Goal: Navigation & Orientation: Find specific page/section

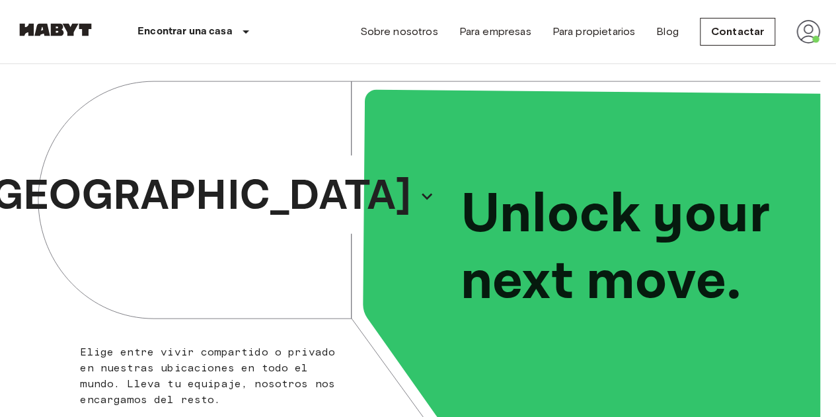
click at [829, 33] on nav "Encontrar una casa Europe Amsterdam Berlin Brussels Cologne Dusseldorf Frankfur…" at bounding box center [418, 31] width 836 height 63
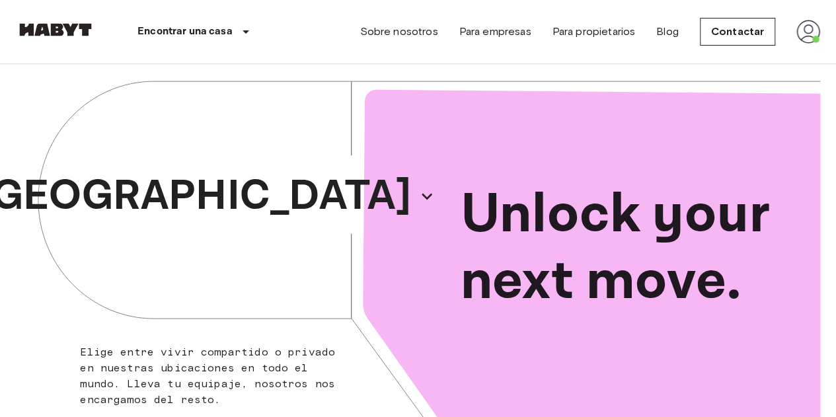
click at [815, 28] on img at bounding box center [808, 32] width 24 height 24
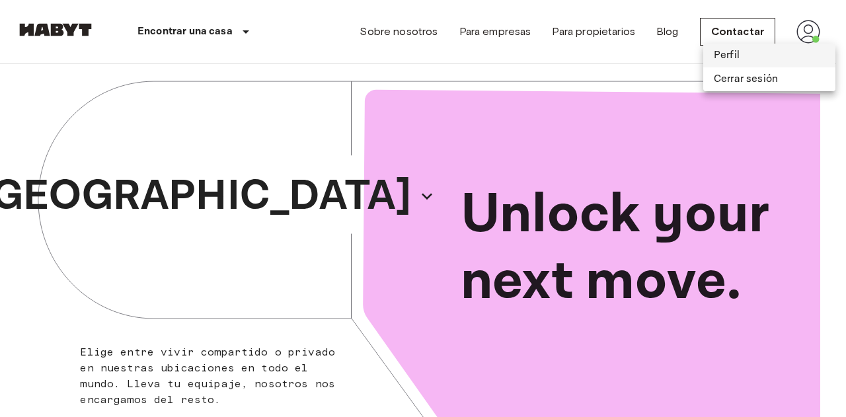
click at [725, 57] on li "Perfil" at bounding box center [769, 56] width 132 height 24
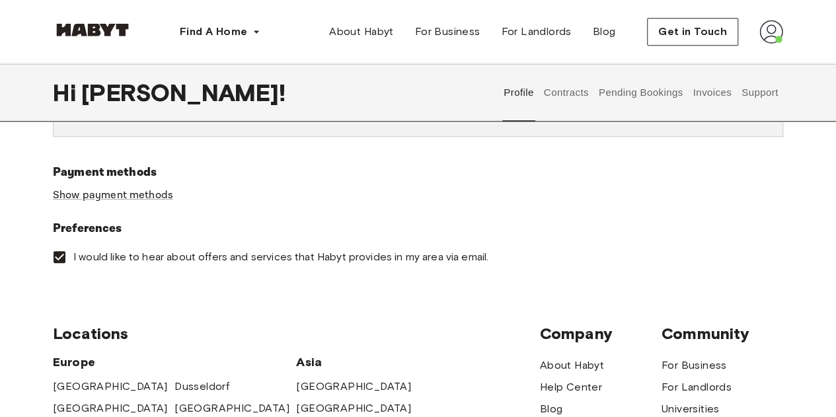
scroll to position [417, 0]
click at [145, 195] on link "Show payment methods" at bounding box center [113, 196] width 120 height 14
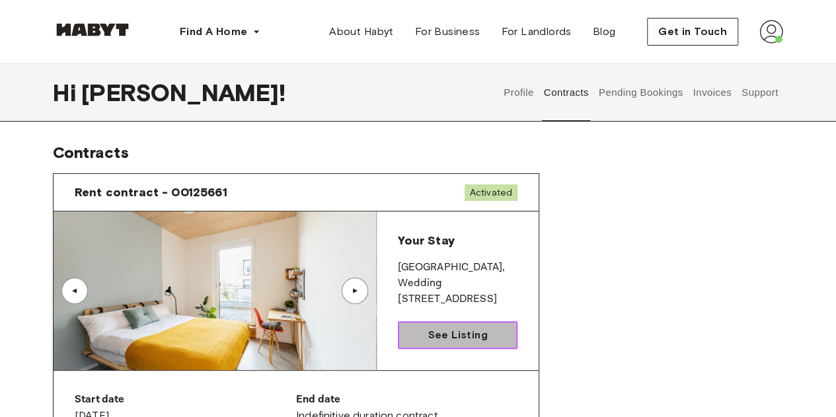
click at [443, 335] on span "See Listing" at bounding box center [456, 335] width 59 height 16
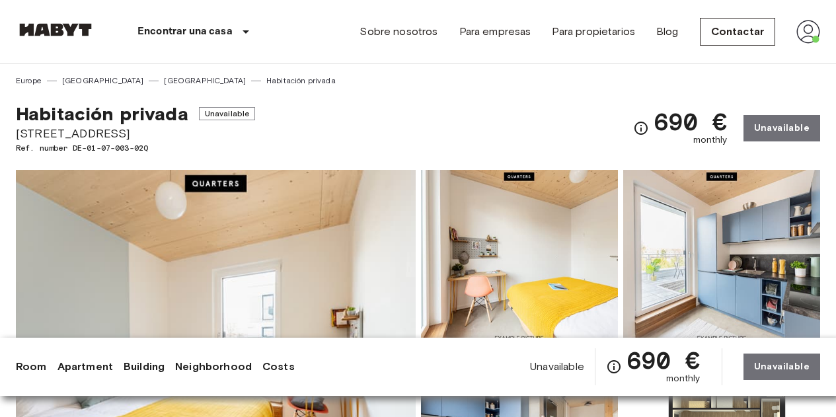
click at [308, 170] on img at bounding box center [216, 345] width 400 height 351
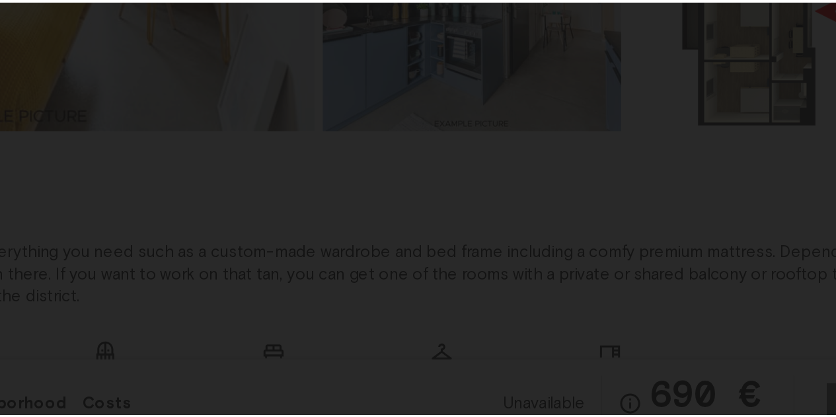
scroll to position [334, 0]
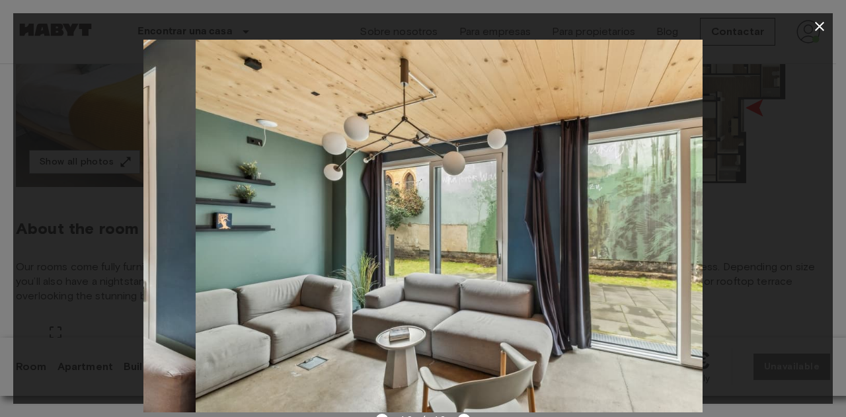
click at [767, 192] on div at bounding box center [422, 226] width 819 height 373
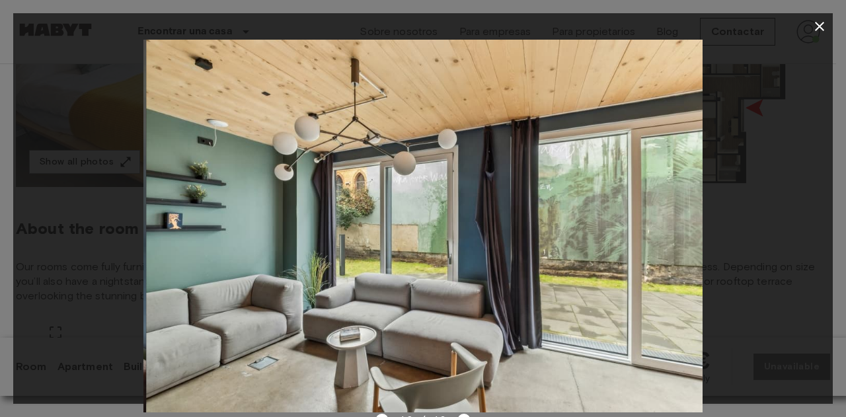
click at [797, 174] on div at bounding box center [422, 226] width 819 height 373
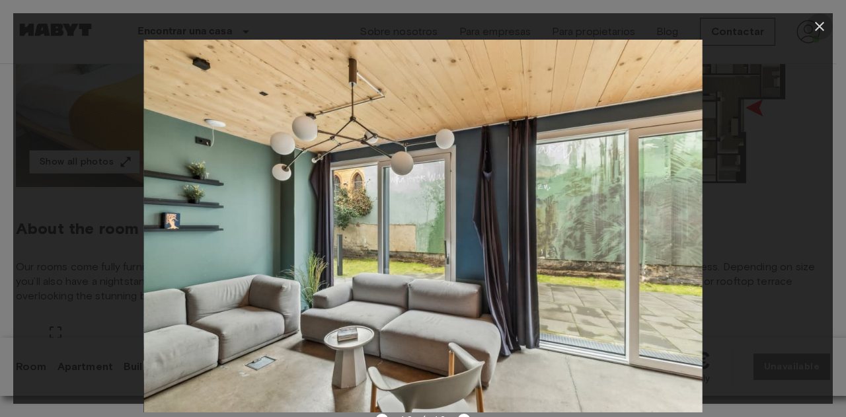
click at [822, 27] on icon "button" at bounding box center [819, 26] width 16 height 16
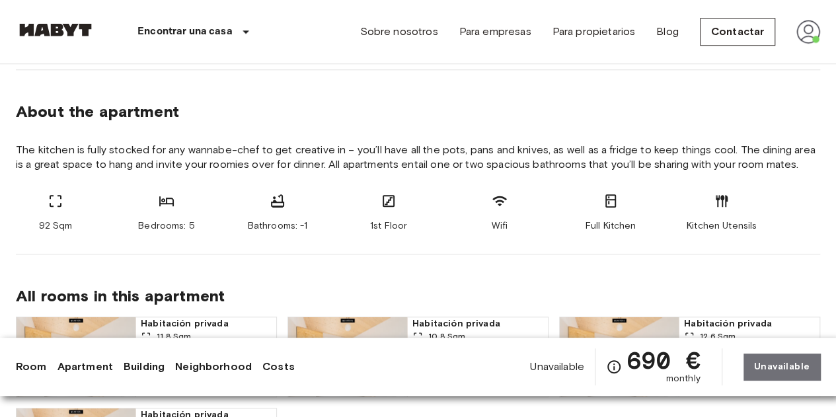
scroll to position [839, 0]
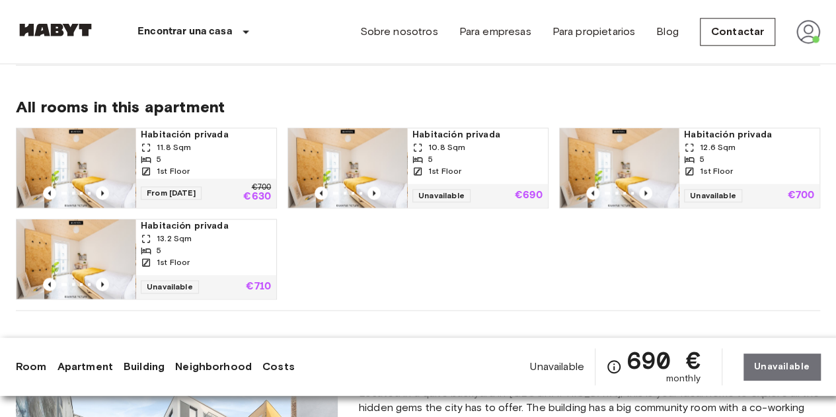
click at [118, 144] on img at bounding box center [76, 167] width 119 height 79
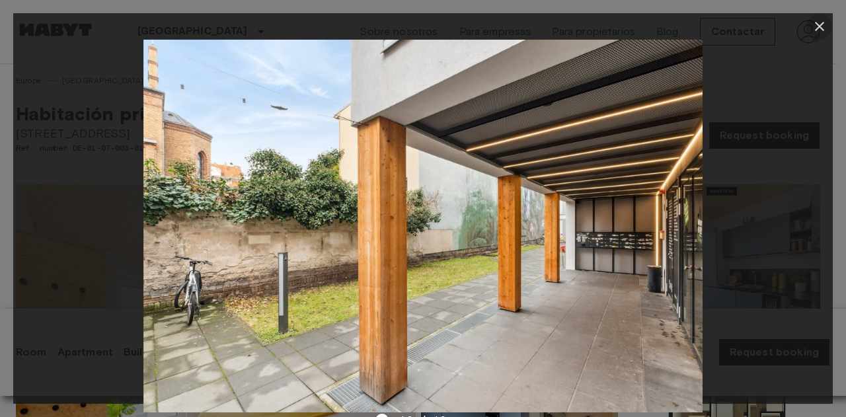
click at [819, 25] on icon "button" at bounding box center [819, 26] width 16 height 16
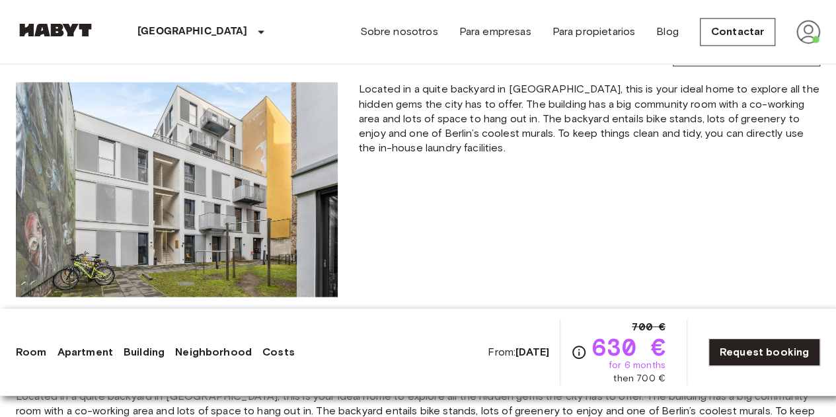
scroll to position [1157, 0]
click at [156, 141] on img at bounding box center [177, 190] width 322 height 215
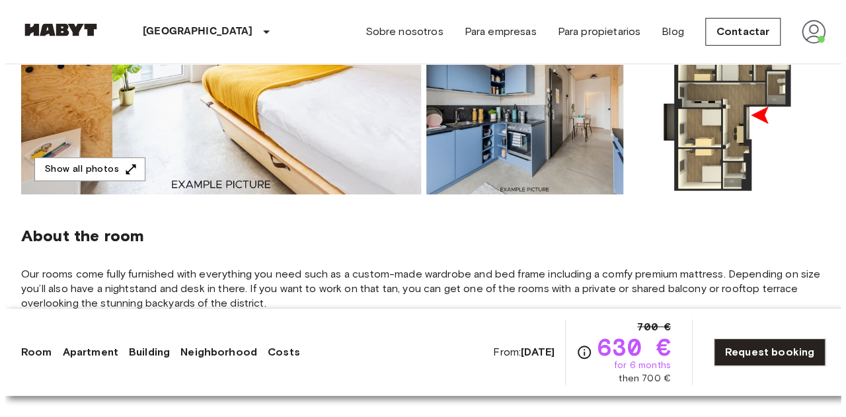
scroll to position [184, 0]
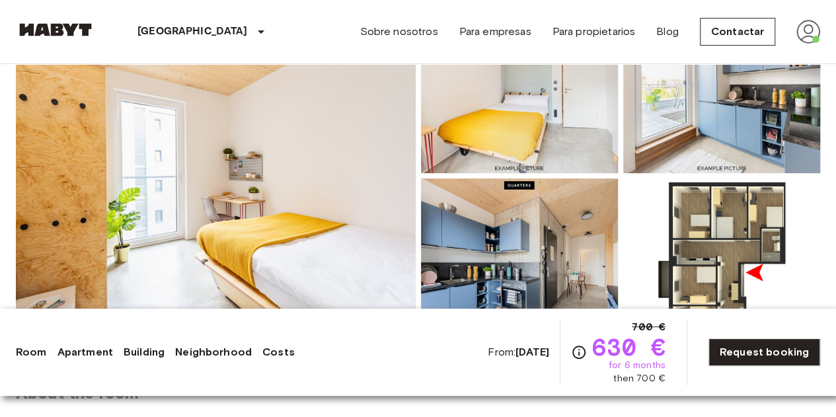
click at [235, 138] on img at bounding box center [216, 175] width 400 height 351
